Goal: Information Seeking & Learning: Find specific fact

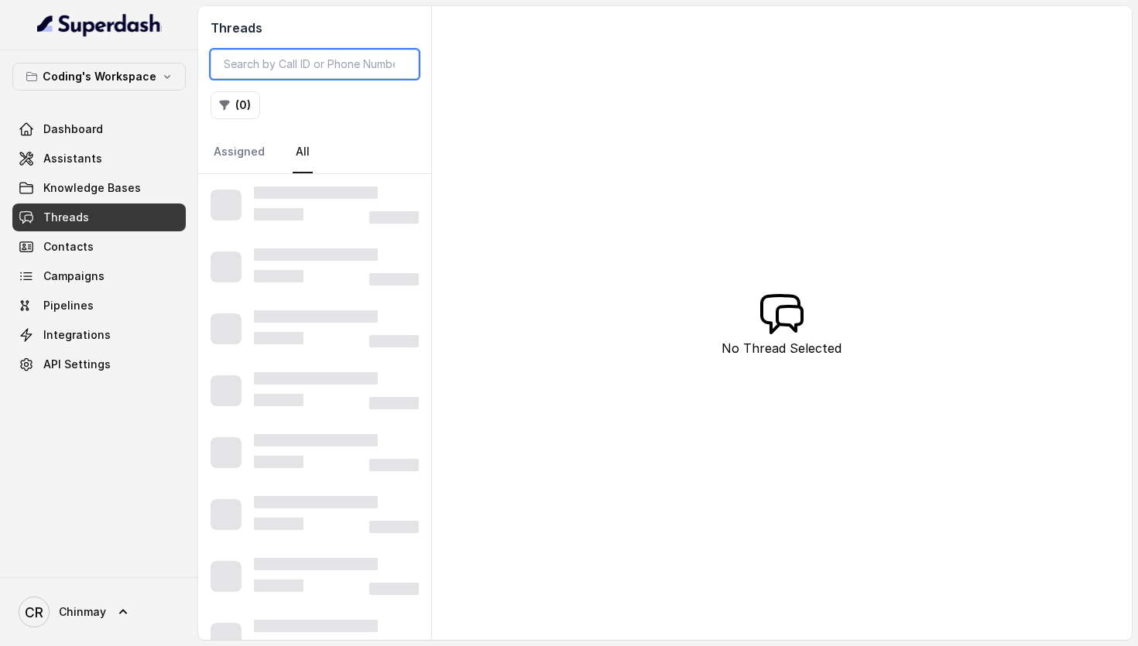
click at [313, 59] on input "search" at bounding box center [315, 64] width 208 height 29
paste input "7987138593"
type input "7987138593"
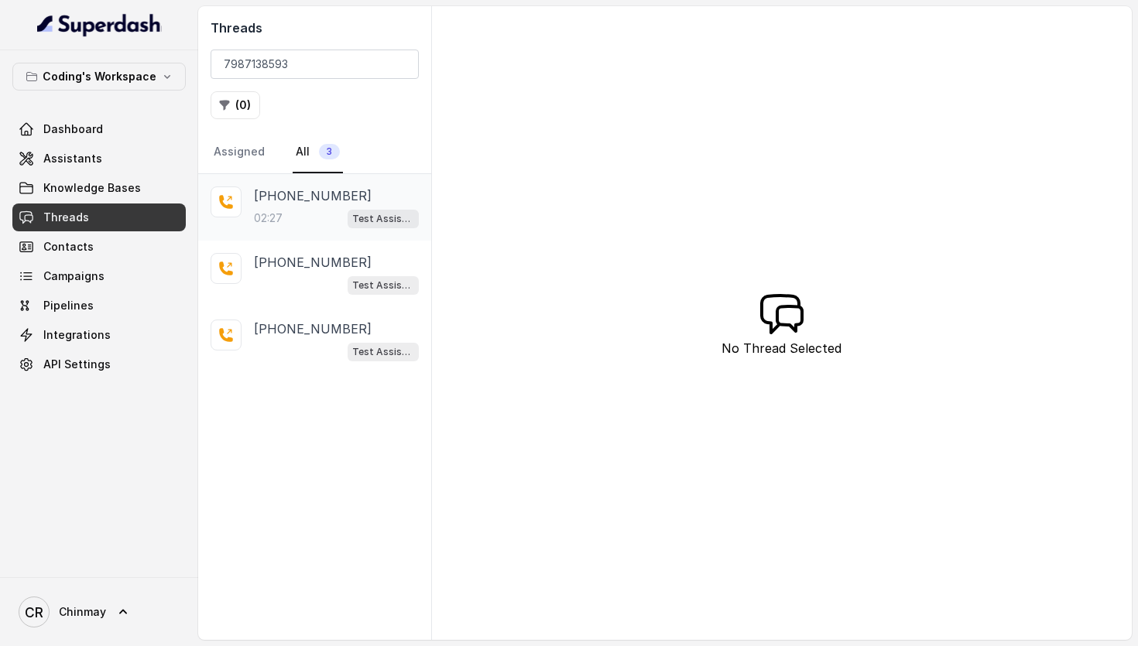
click at [328, 217] on div "02:27 Test Assistant- 2" at bounding box center [336, 218] width 165 height 20
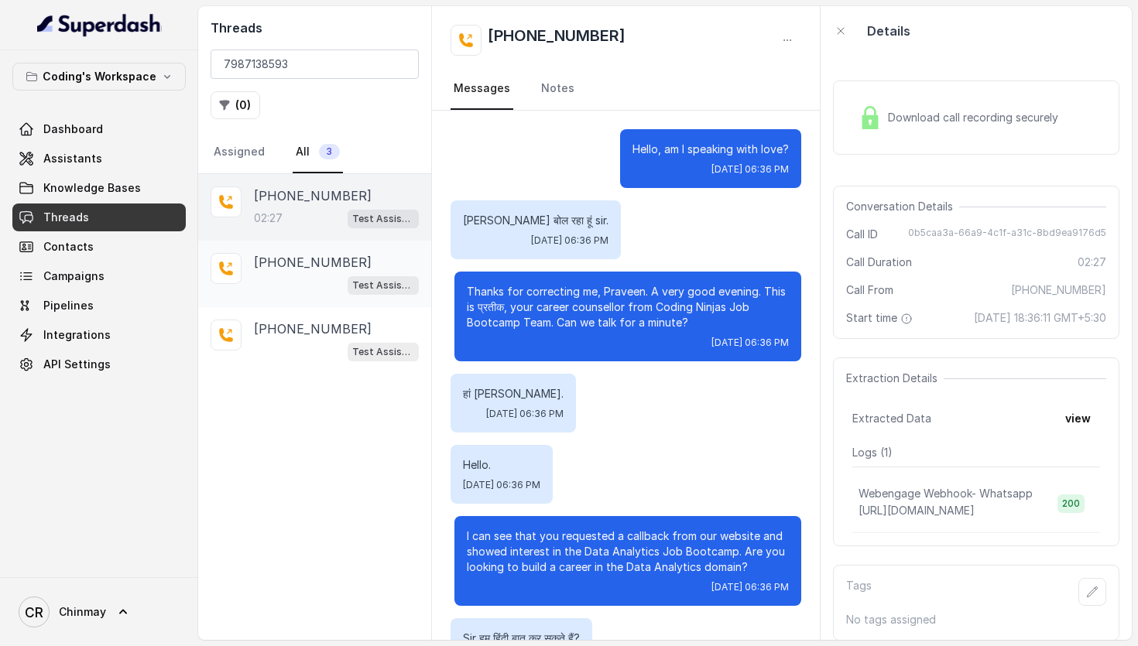
scroll to position [1917, 0]
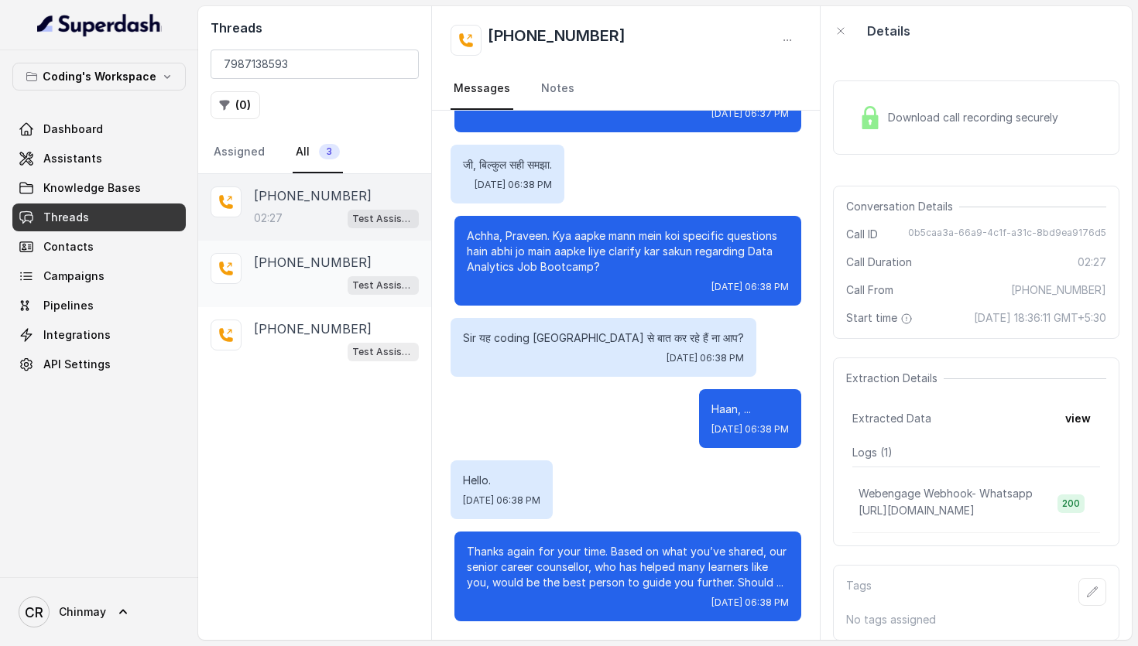
click at [331, 279] on div "Test Assistant- 2" at bounding box center [336, 285] width 165 height 20
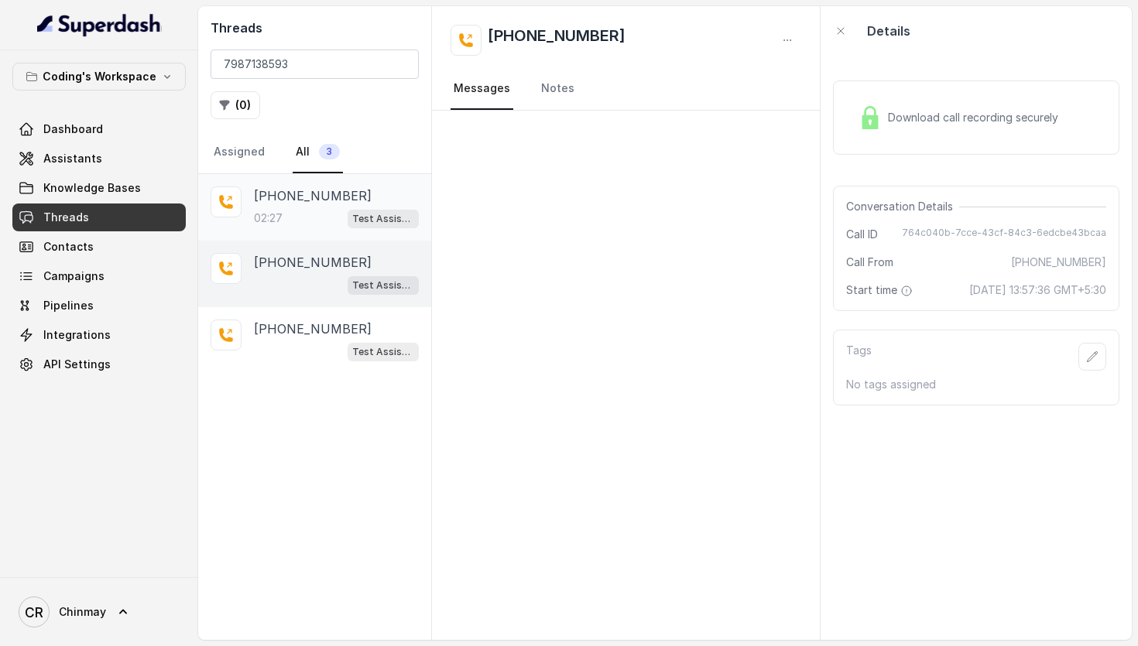
click at [318, 203] on p "[PHONE_NUMBER]" at bounding box center [313, 196] width 118 height 19
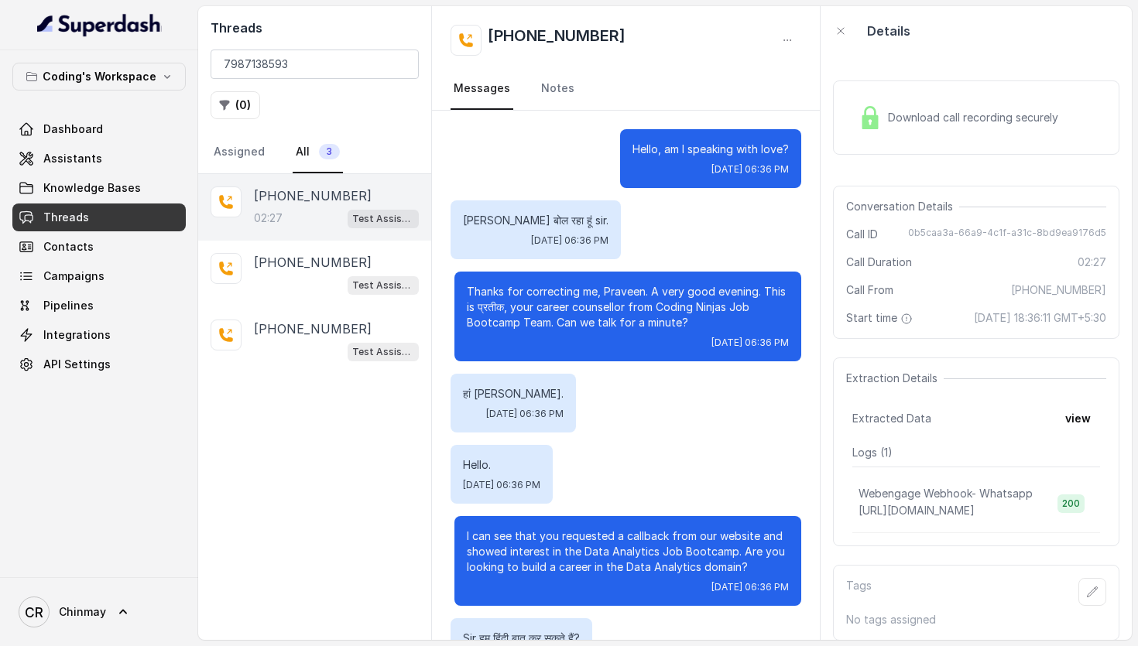
scroll to position [1917, 0]
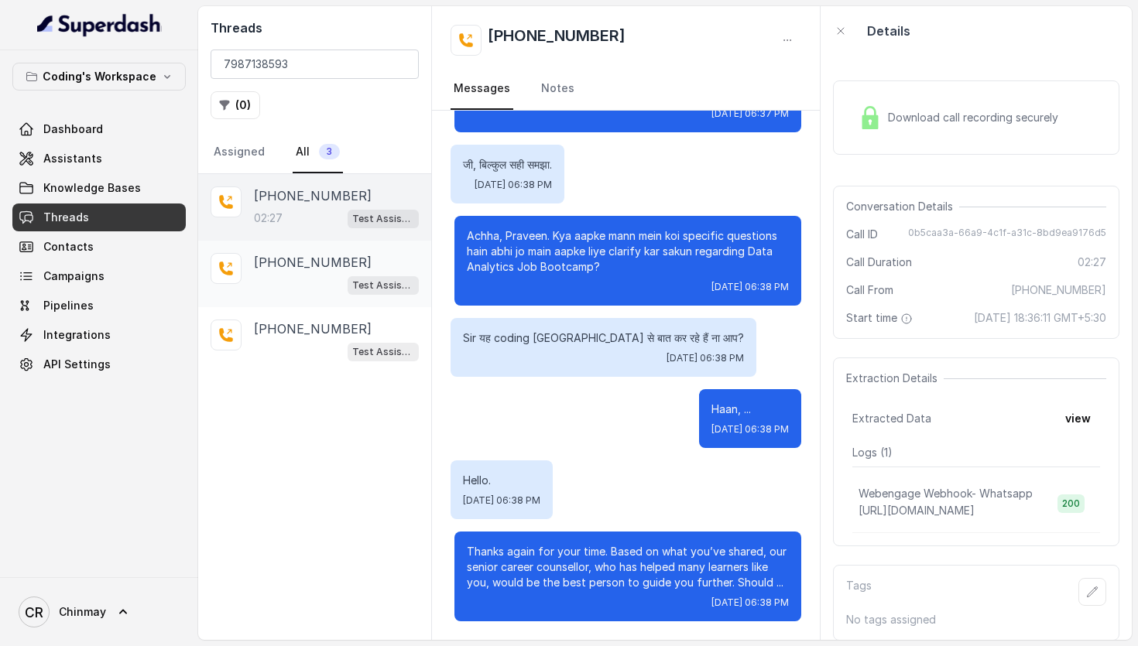
click at [317, 278] on div "Test Assistant- 2" at bounding box center [336, 285] width 165 height 20
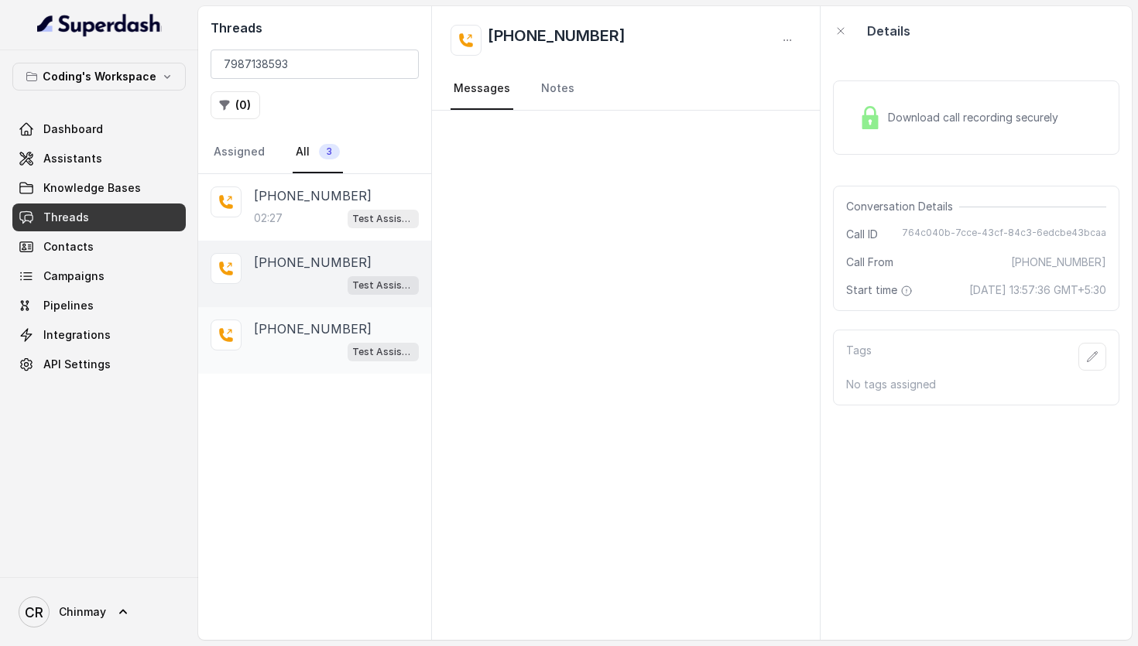
click at [317, 325] on p "[PHONE_NUMBER]" at bounding box center [313, 329] width 118 height 19
click at [309, 262] on p "[PHONE_NUMBER]" at bounding box center [313, 262] width 118 height 19
click at [304, 205] on div "[PHONE_NUMBER]:27 Test Assistant- 2" at bounding box center [336, 208] width 165 height 42
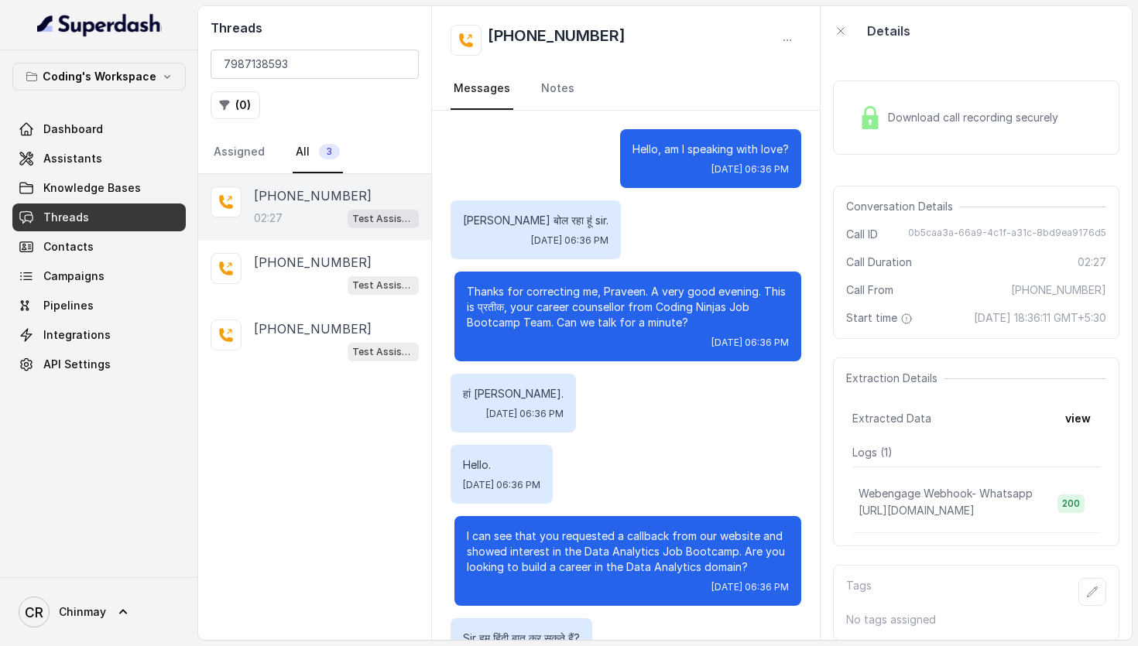
scroll to position [1917, 0]
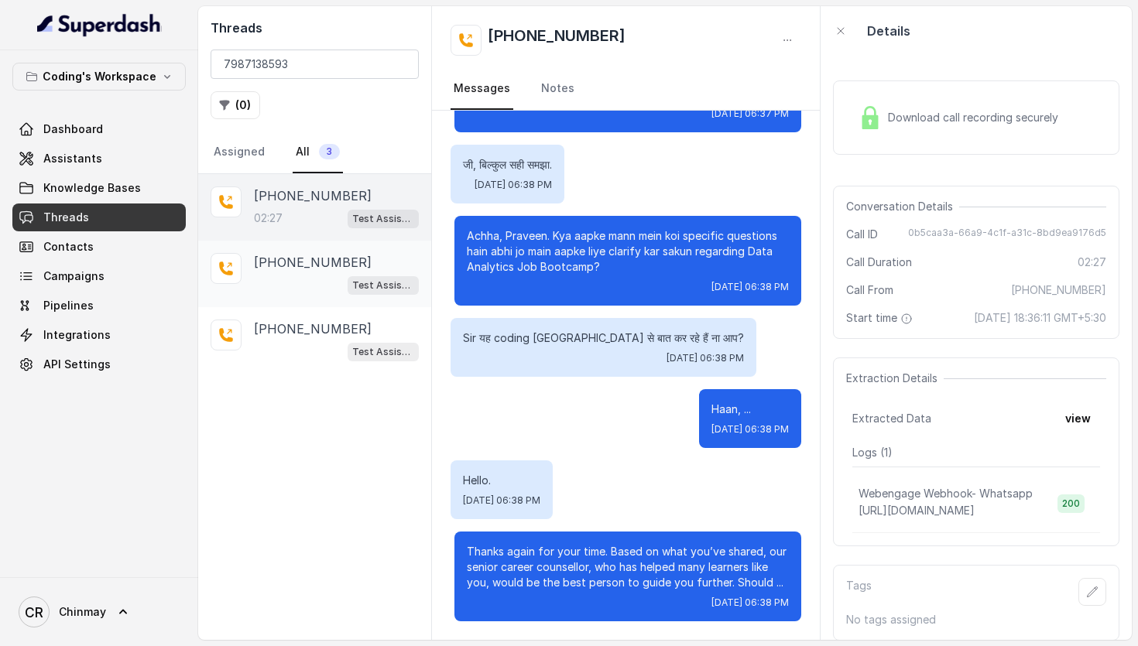
click at [313, 257] on p "[PHONE_NUMBER]" at bounding box center [313, 262] width 118 height 19
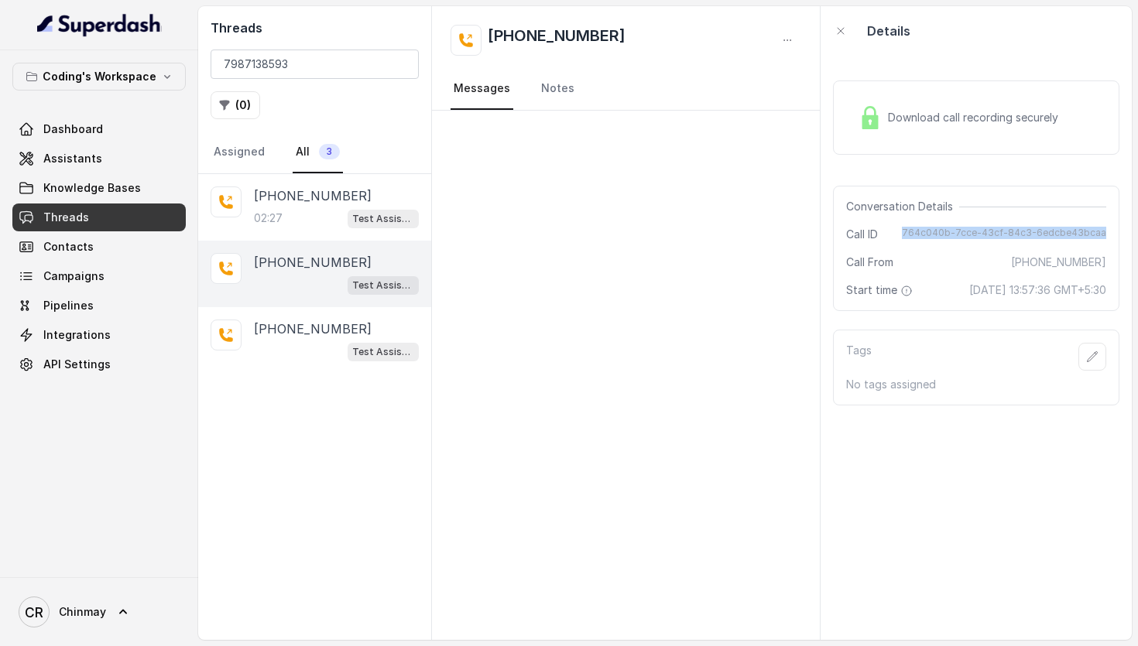
drag, startPoint x: 910, startPoint y: 235, endPoint x: 1111, endPoint y: 238, distance: 200.5
click at [1111, 238] on div "Conversation Details Call ID 764c040b-7cce-43cf-84c3-6edcbe43bcaa Call From [PH…" at bounding box center [976, 248] width 286 height 125
copy span "764c040b-7cce-43cf-84c3-6edcbe43bcaa"
